Goal: Find contact information: Obtain details needed to contact an individual or organization

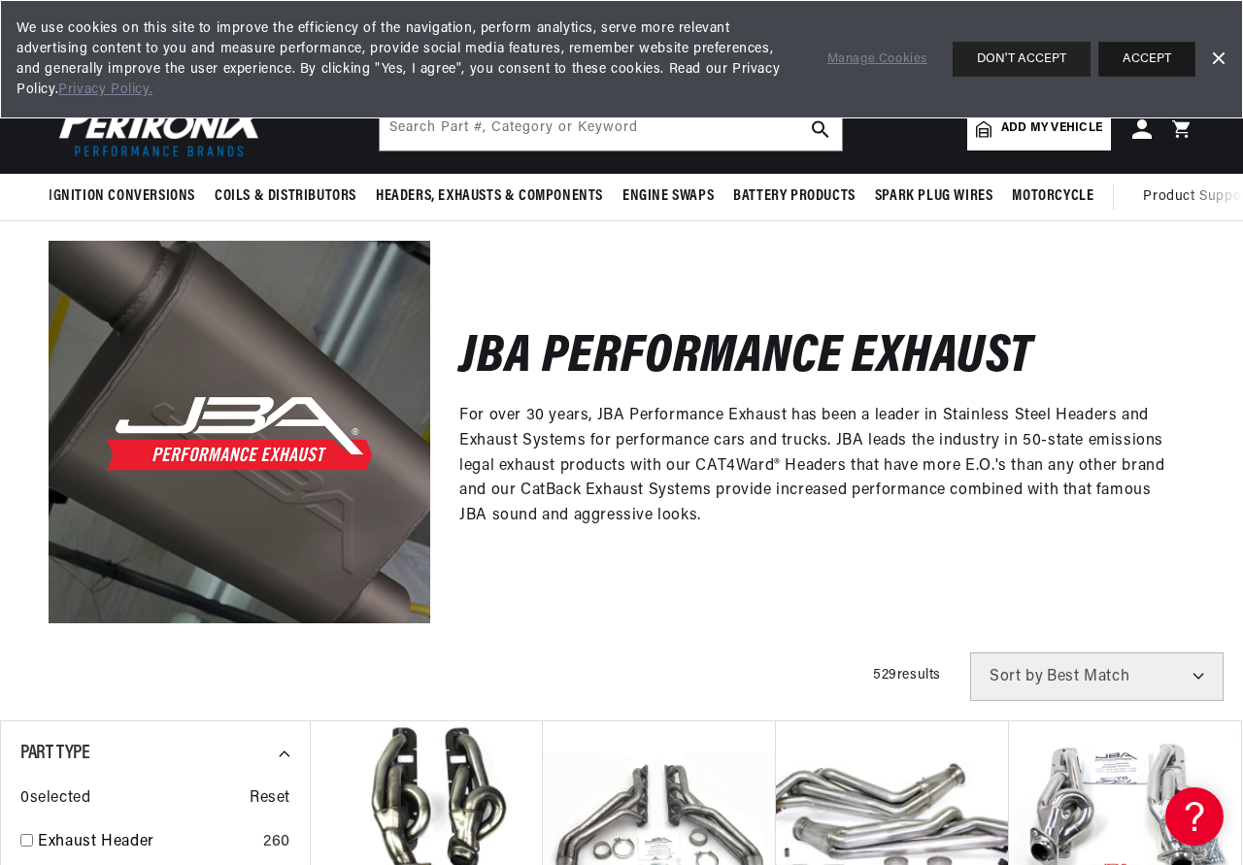
click at [1113, 59] on button "ACCEPT" at bounding box center [1146, 59] width 97 height 35
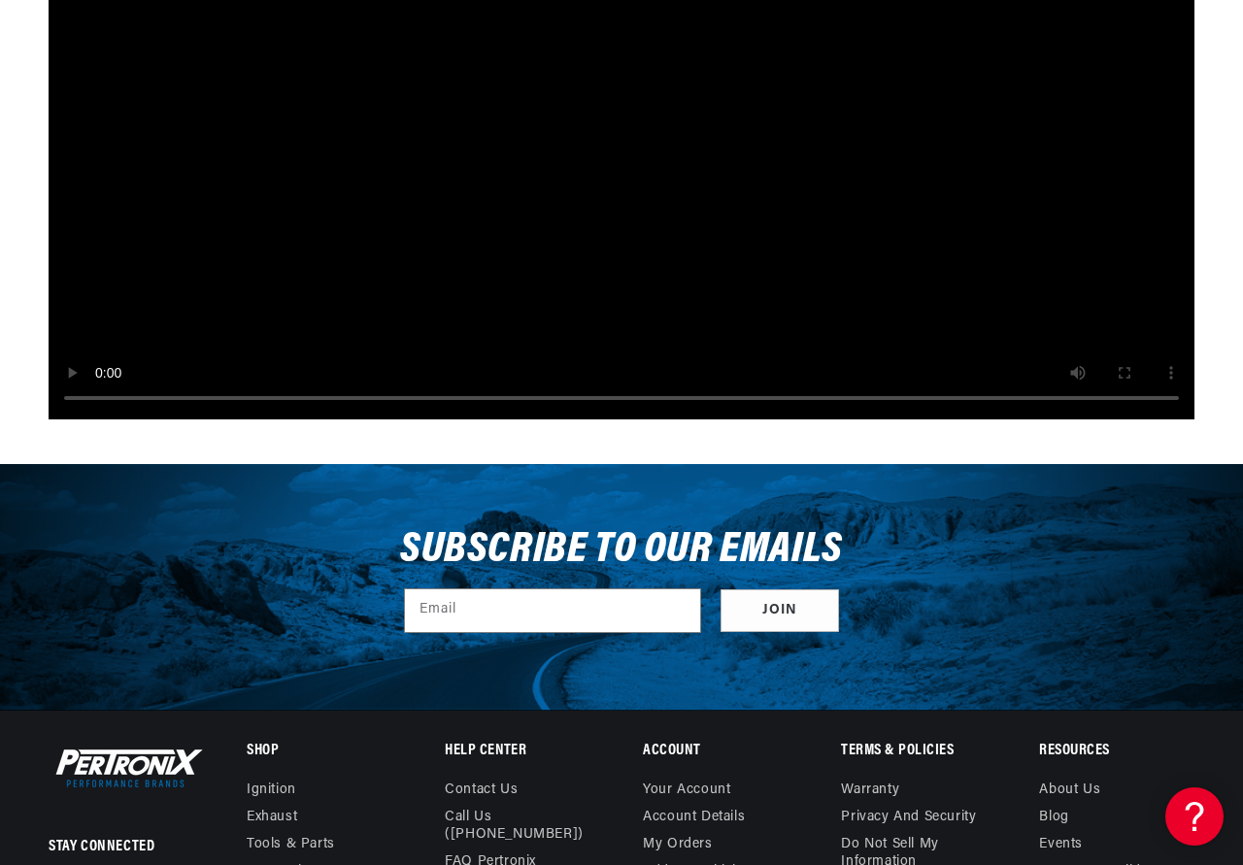
scroll to position [7389, 0]
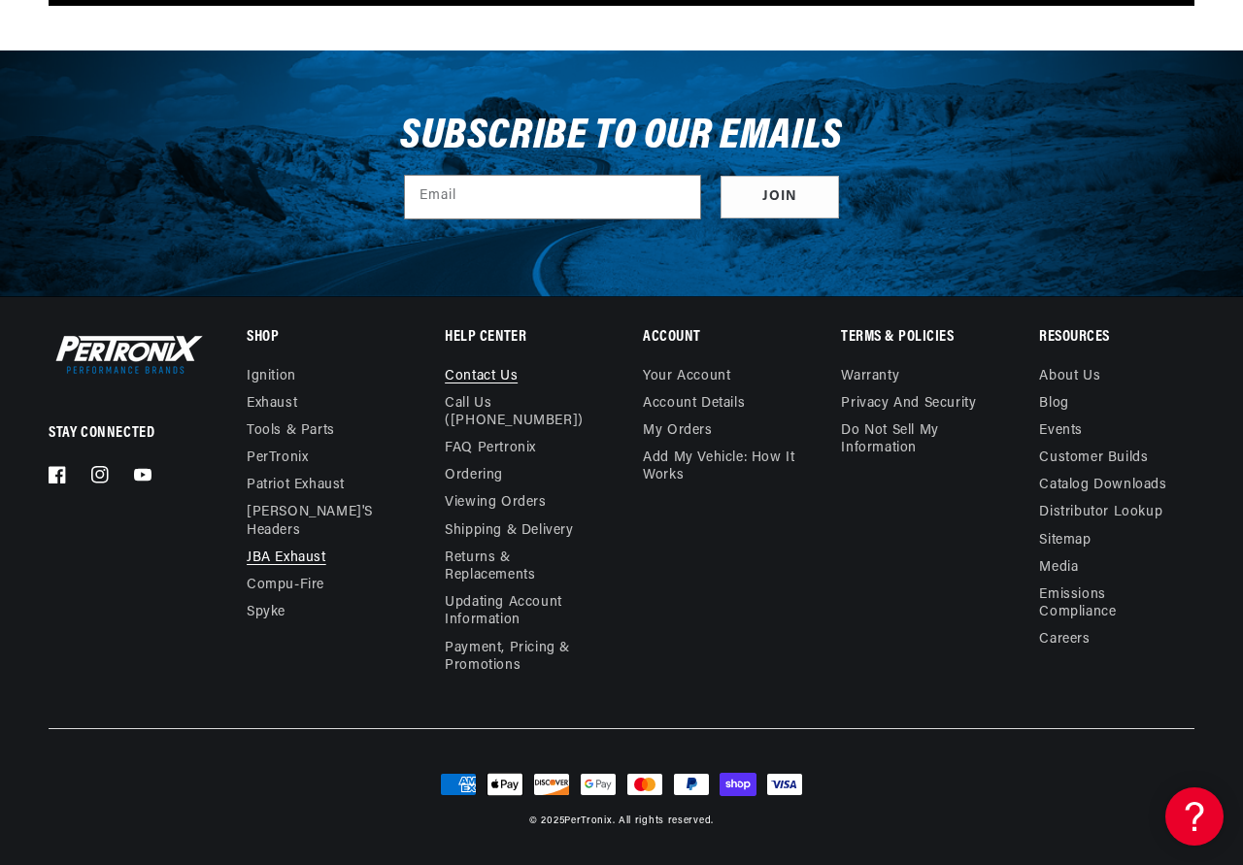
click at [485, 371] on link "Contact us" at bounding box center [481, 379] width 73 height 22
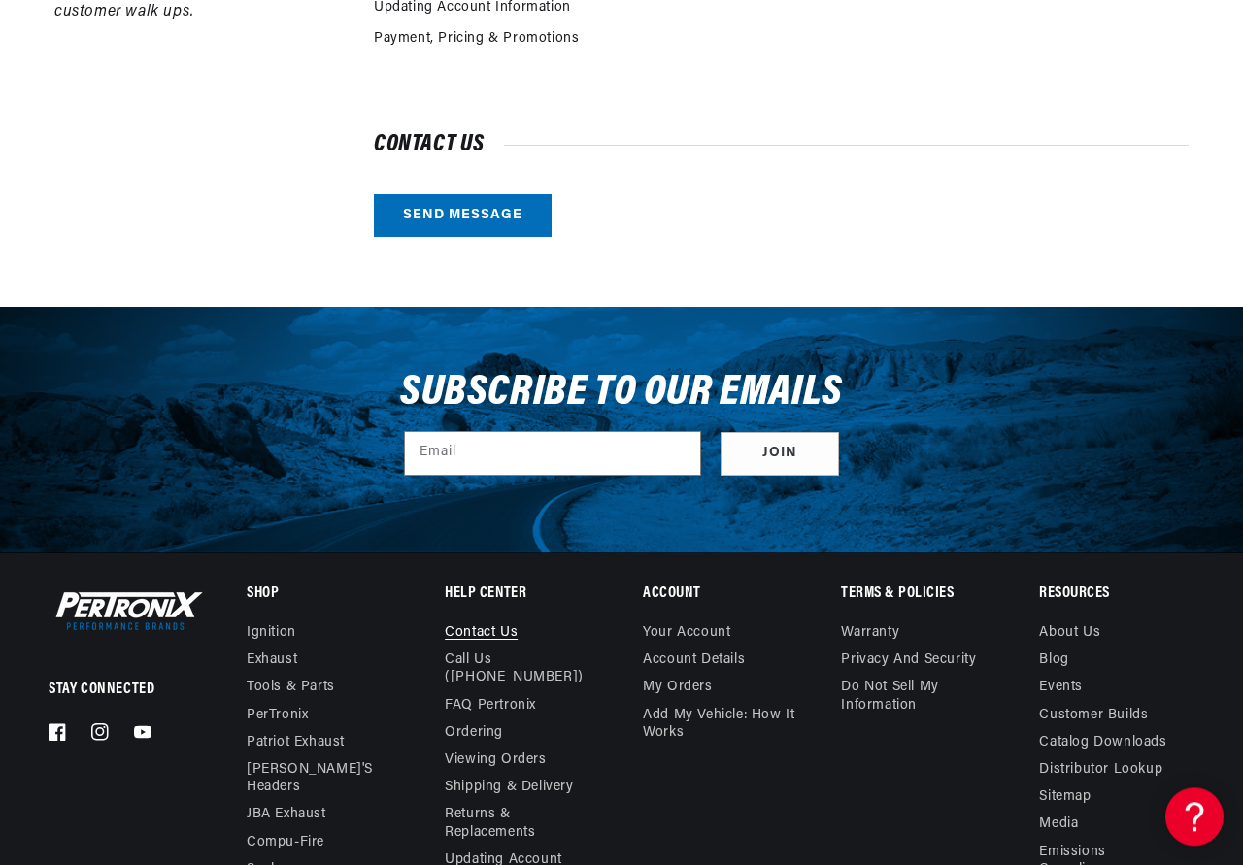
scroll to position [792, 0]
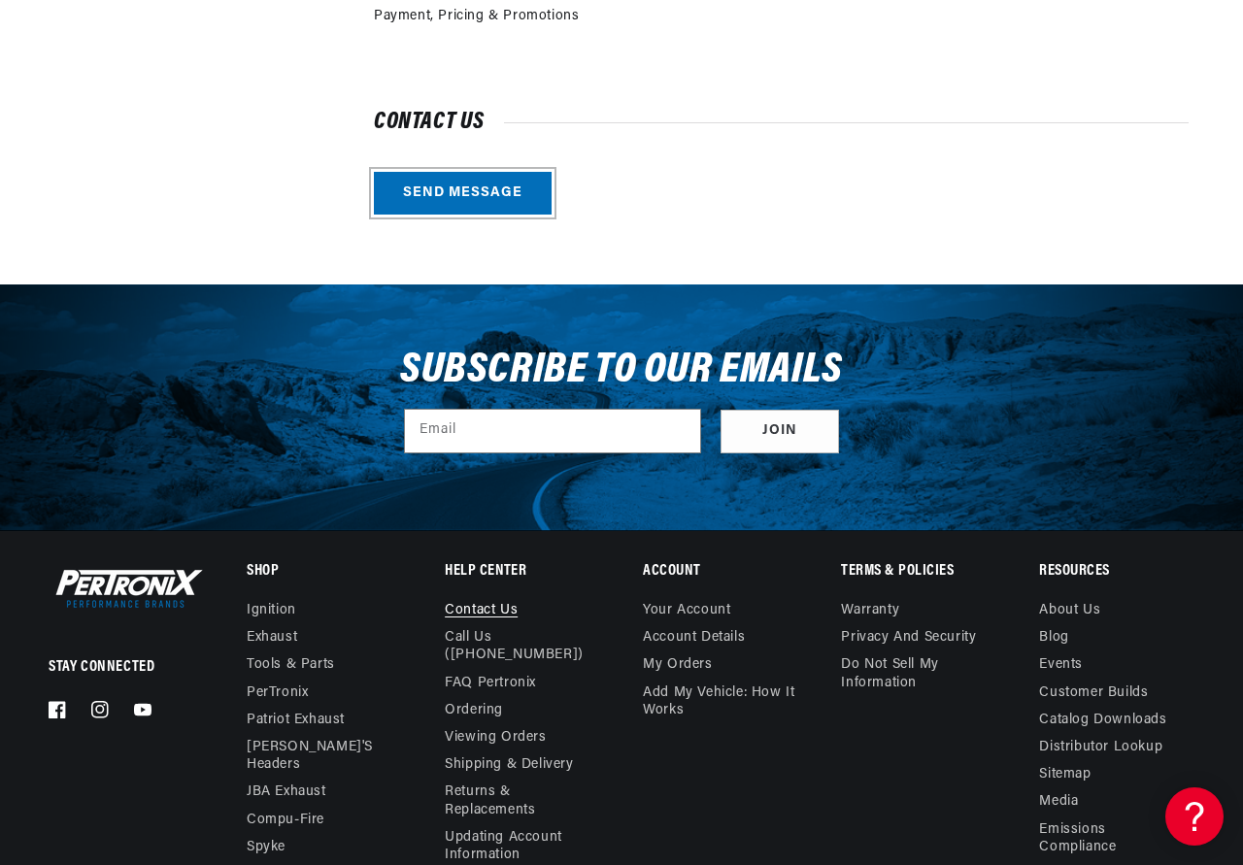
click at [492, 193] on link "Send message" at bounding box center [463, 194] width 178 height 44
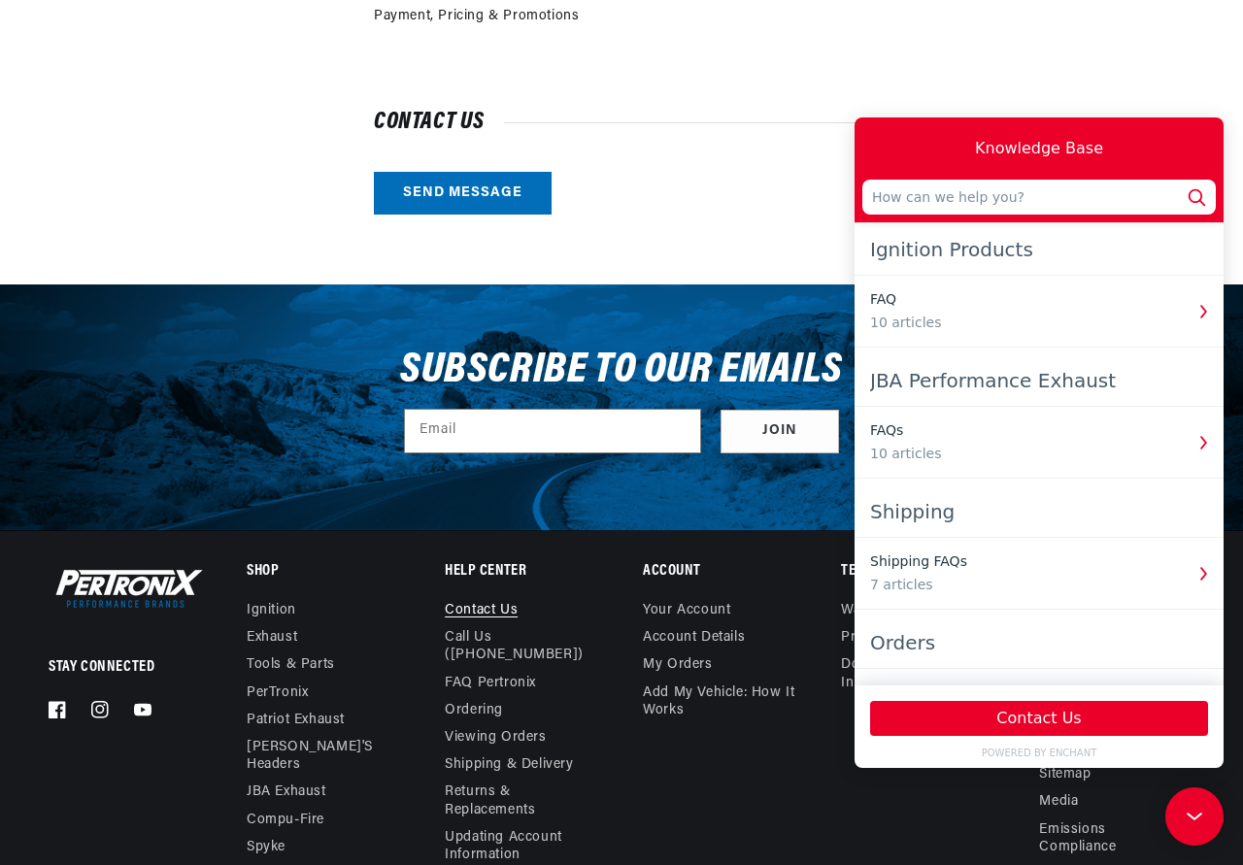
click at [660, 118] on h2 "Contact us" at bounding box center [781, 122] width 815 height 19
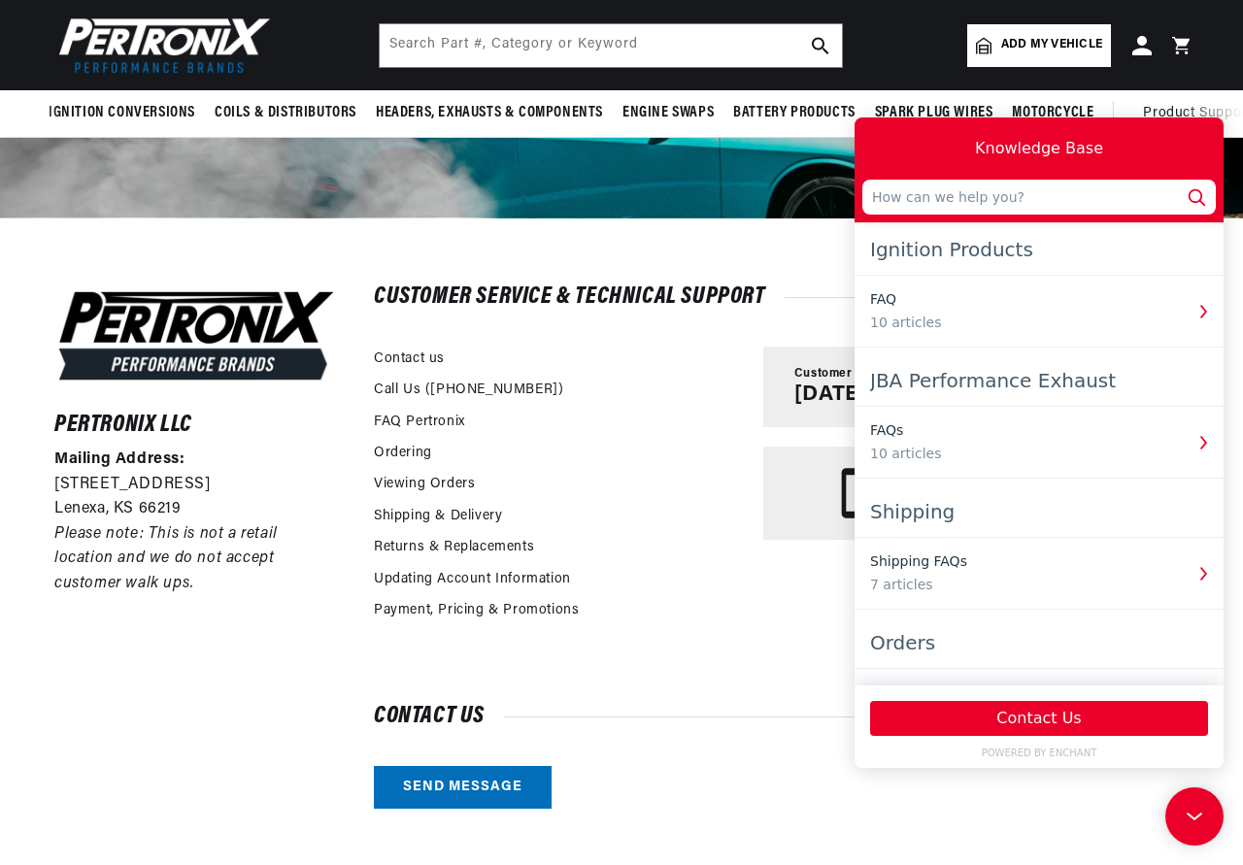
scroll to position [0, 589]
